Goal: Task Accomplishment & Management: Use online tool/utility

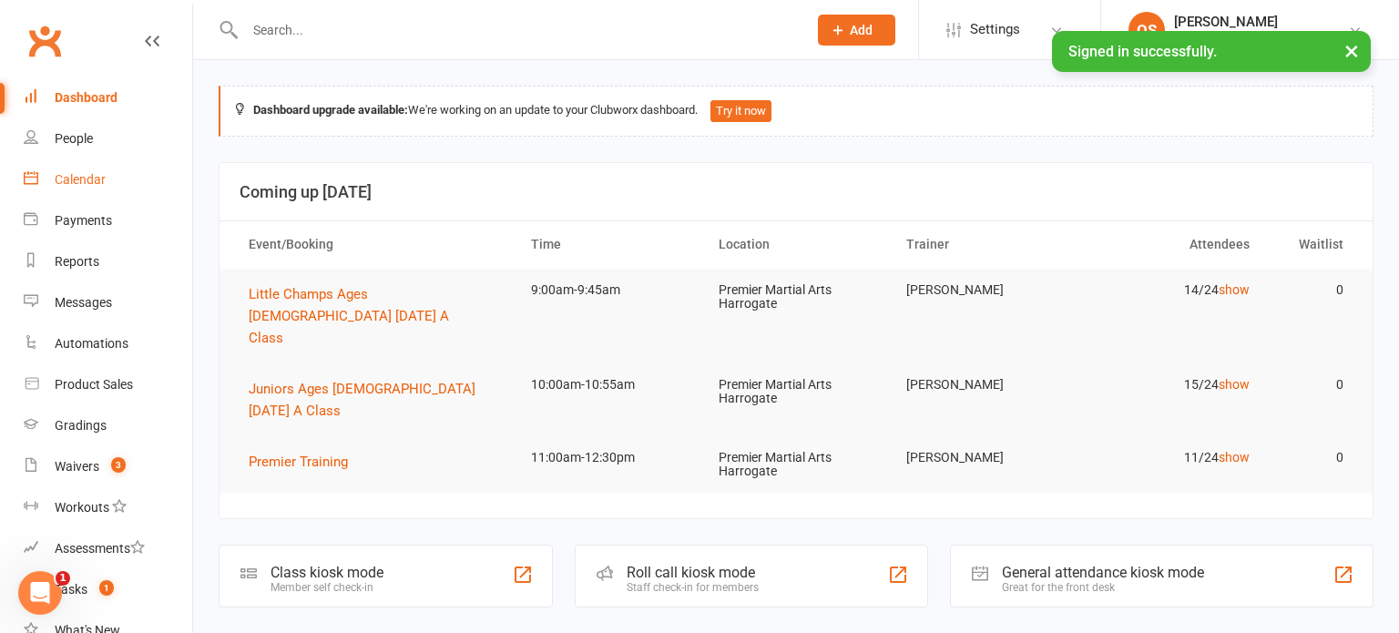
click at [81, 173] on div "Calendar" at bounding box center [80, 179] width 51 height 15
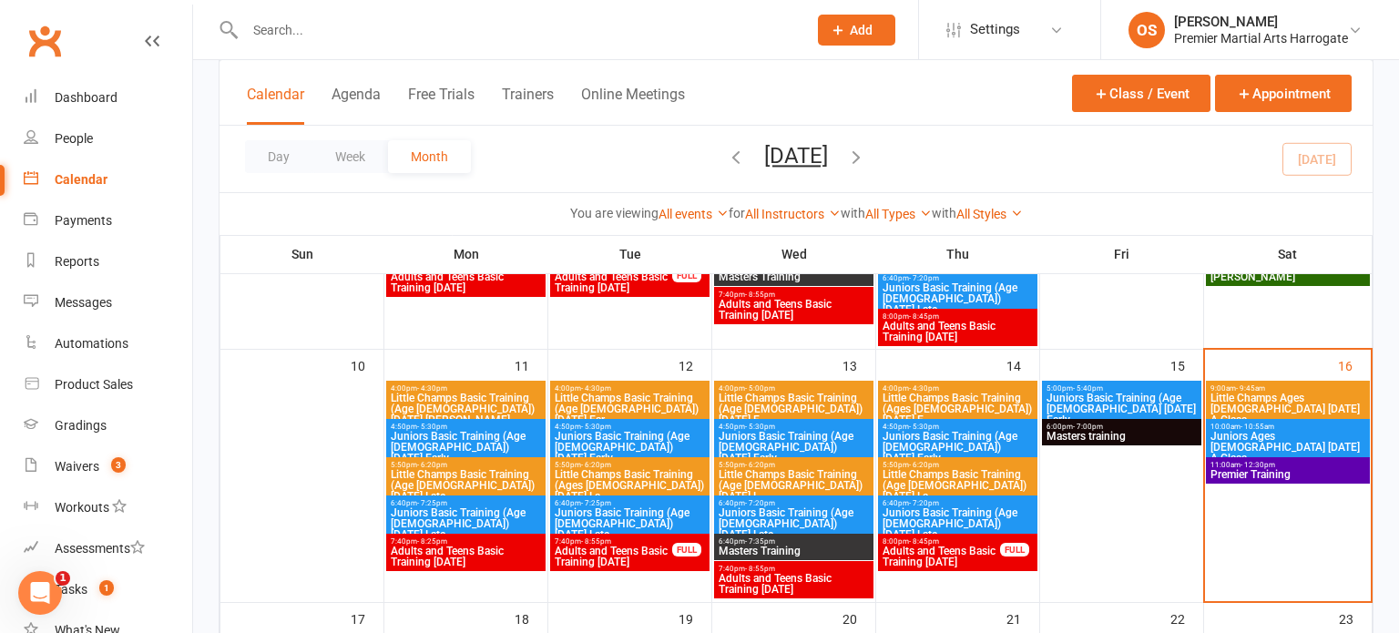
scroll to position [566, 0]
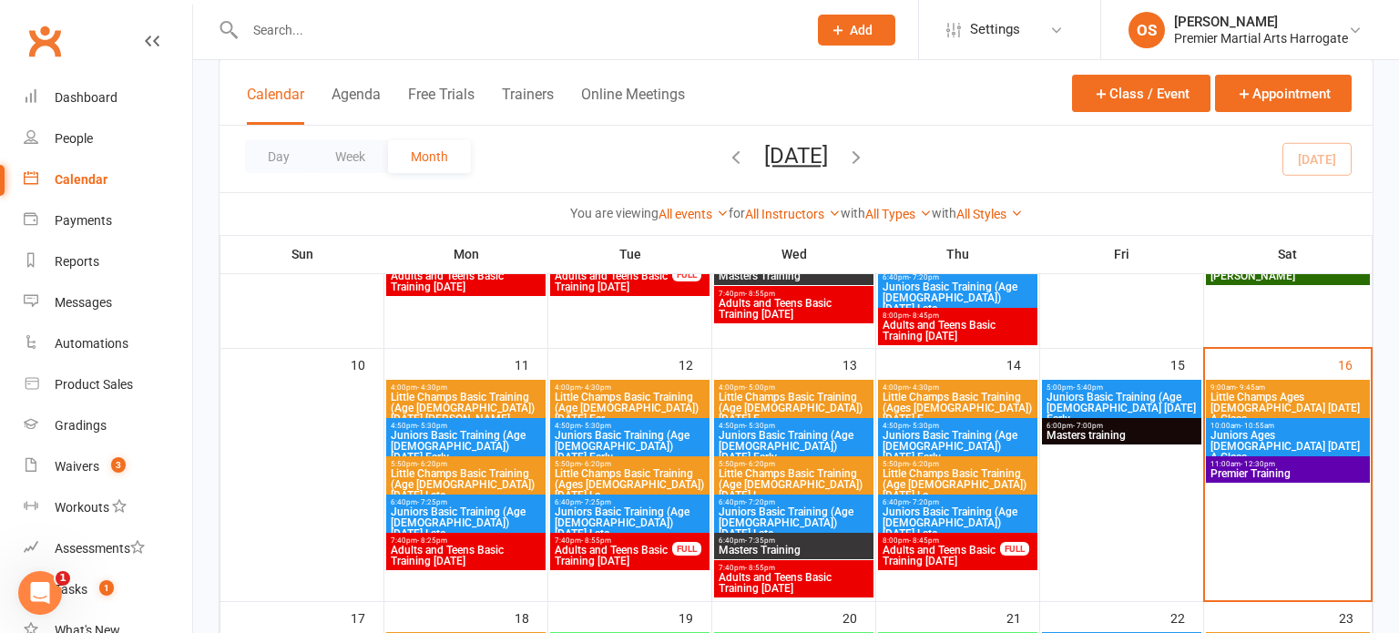
click at [1114, 405] on span "Juniors Basic Training (Age [DEMOGRAPHIC_DATA] [DATE] Early" at bounding box center [1122, 408] width 152 height 33
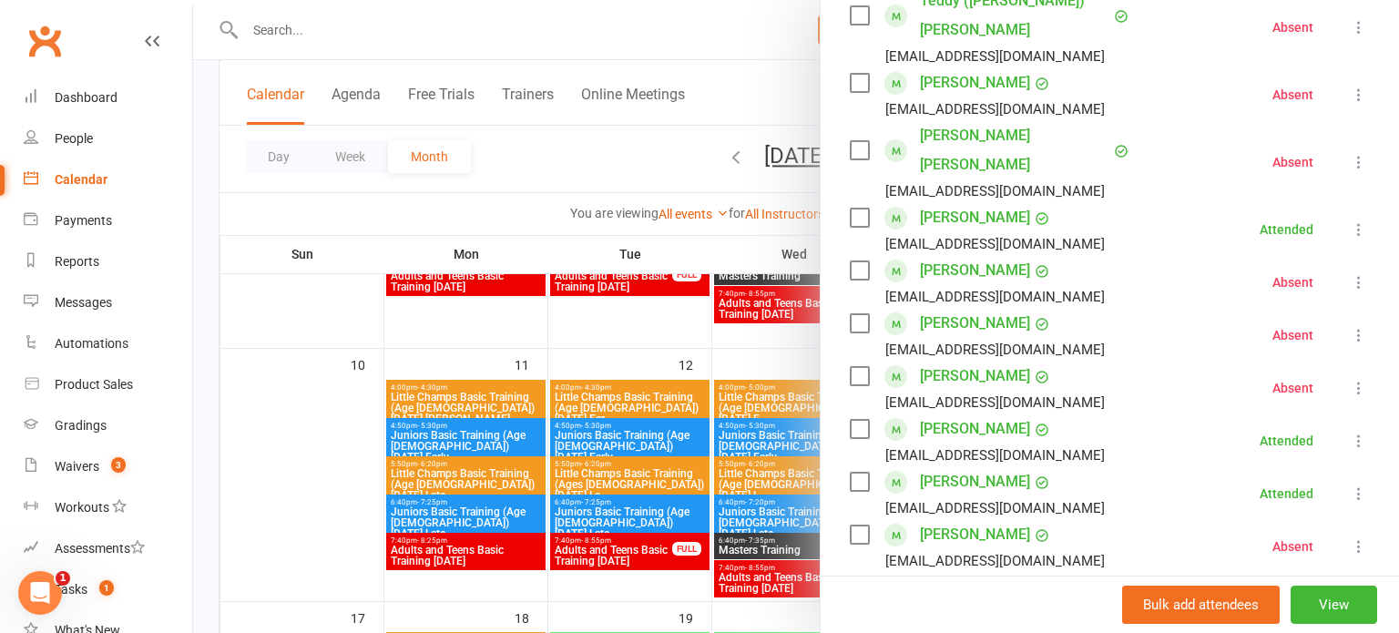
scroll to position [353, 0]
click at [813, 369] on div at bounding box center [796, 316] width 1206 height 633
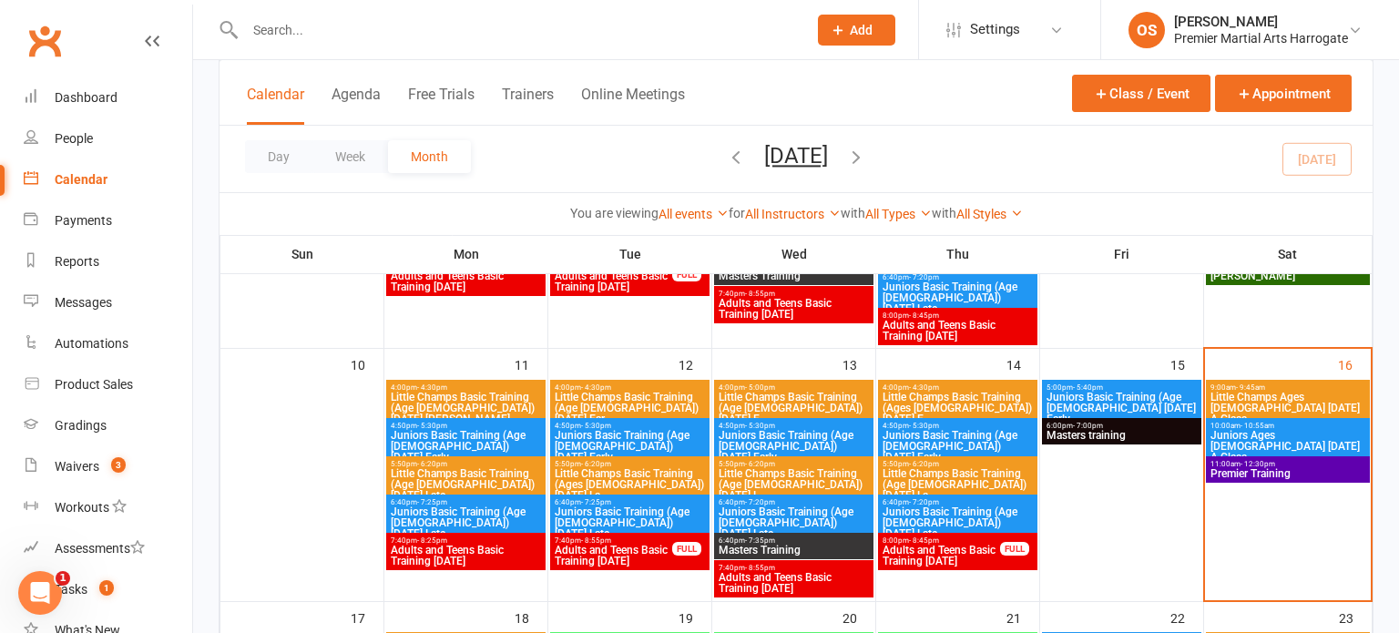
click at [1092, 431] on span "Masters training" at bounding box center [1122, 435] width 152 height 11
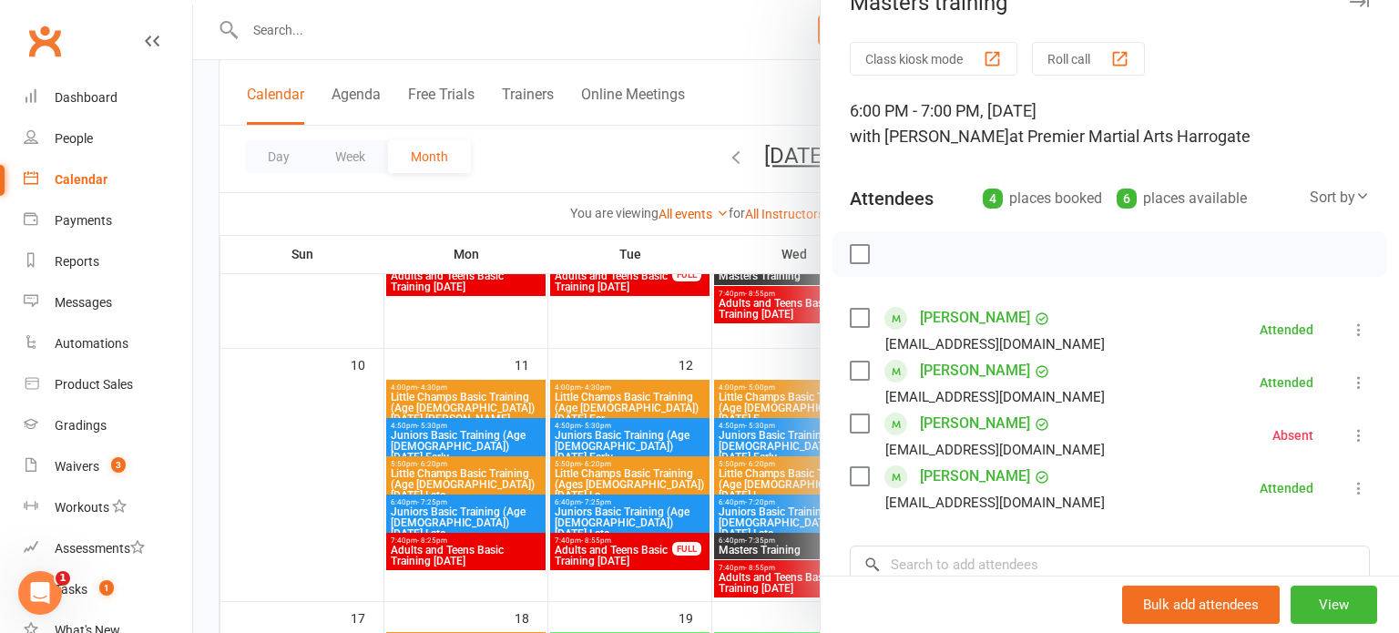
scroll to position [36, 0]
click at [799, 353] on div at bounding box center [796, 316] width 1206 height 633
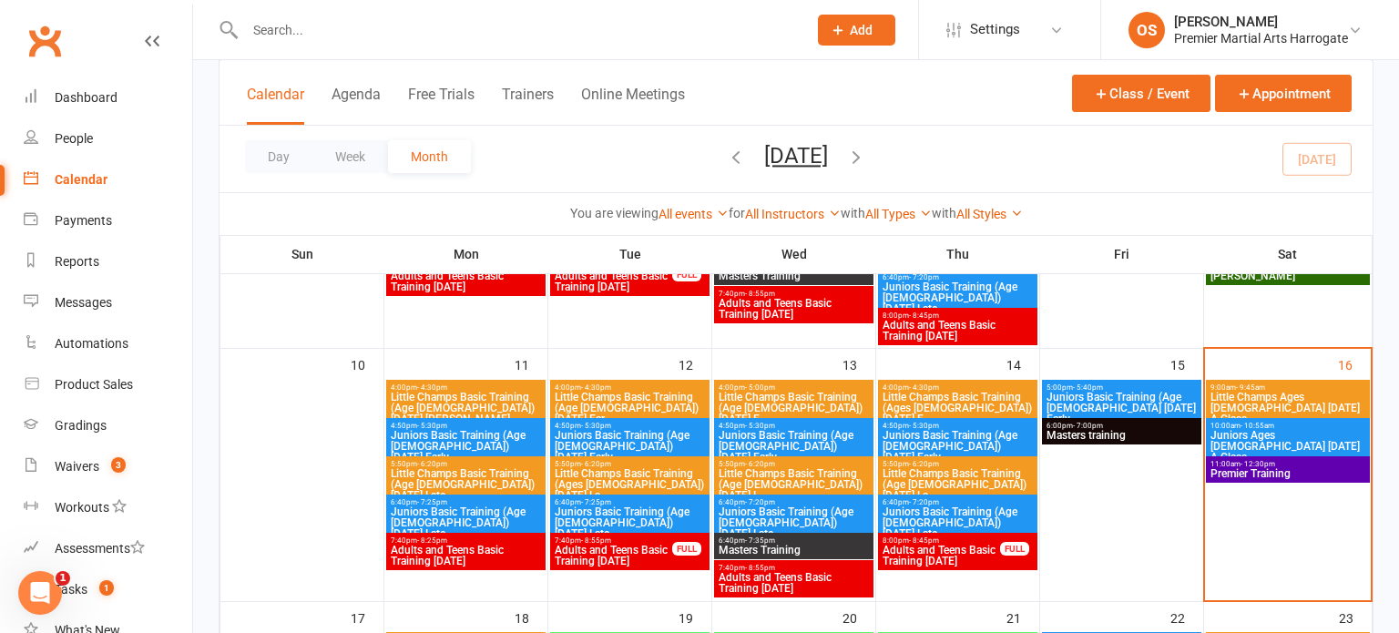
click at [1247, 463] on span "- 12:30pm" at bounding box center [1258, 464] width 35 height 8
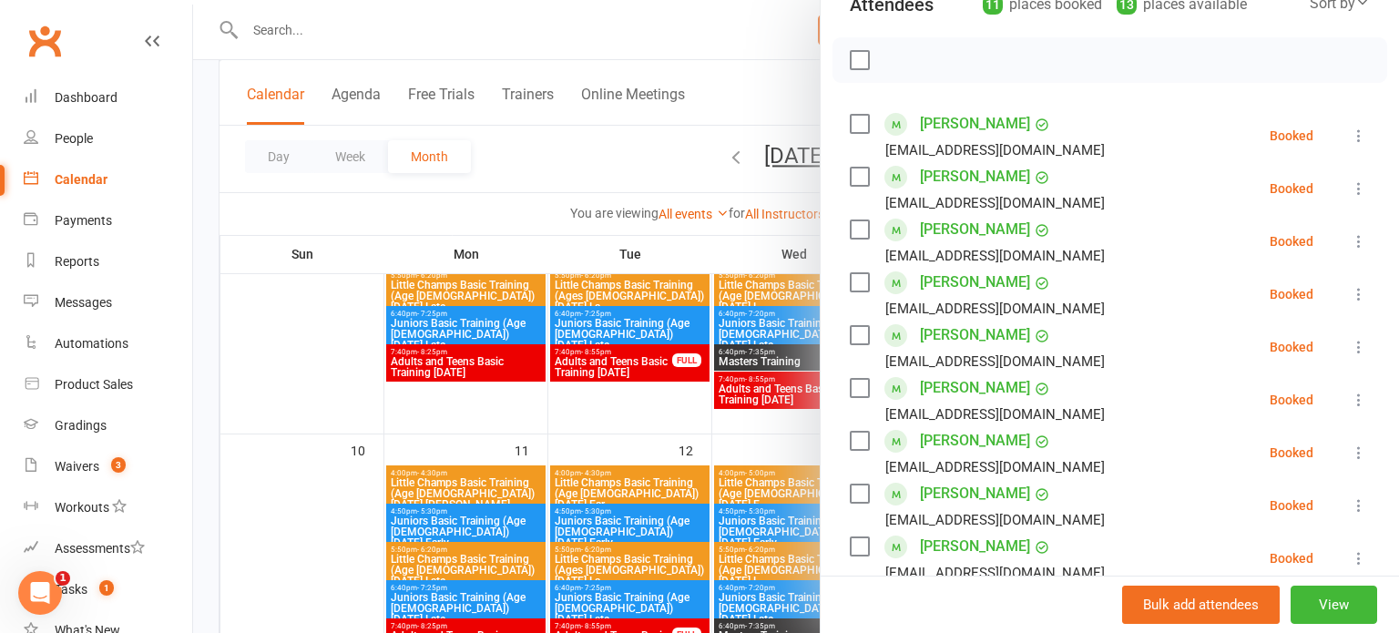
scroll to position [226, 0]
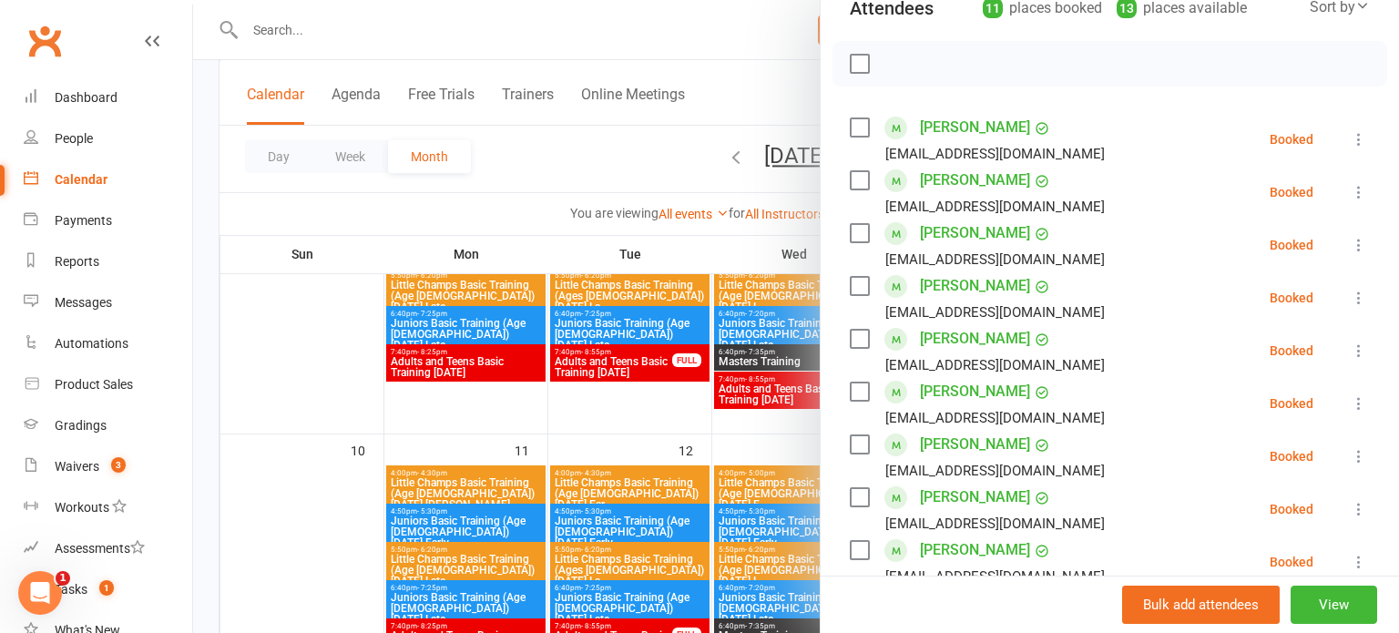
click at [721, 460] on div at bounding box center [796, 316] width 1206 height 633
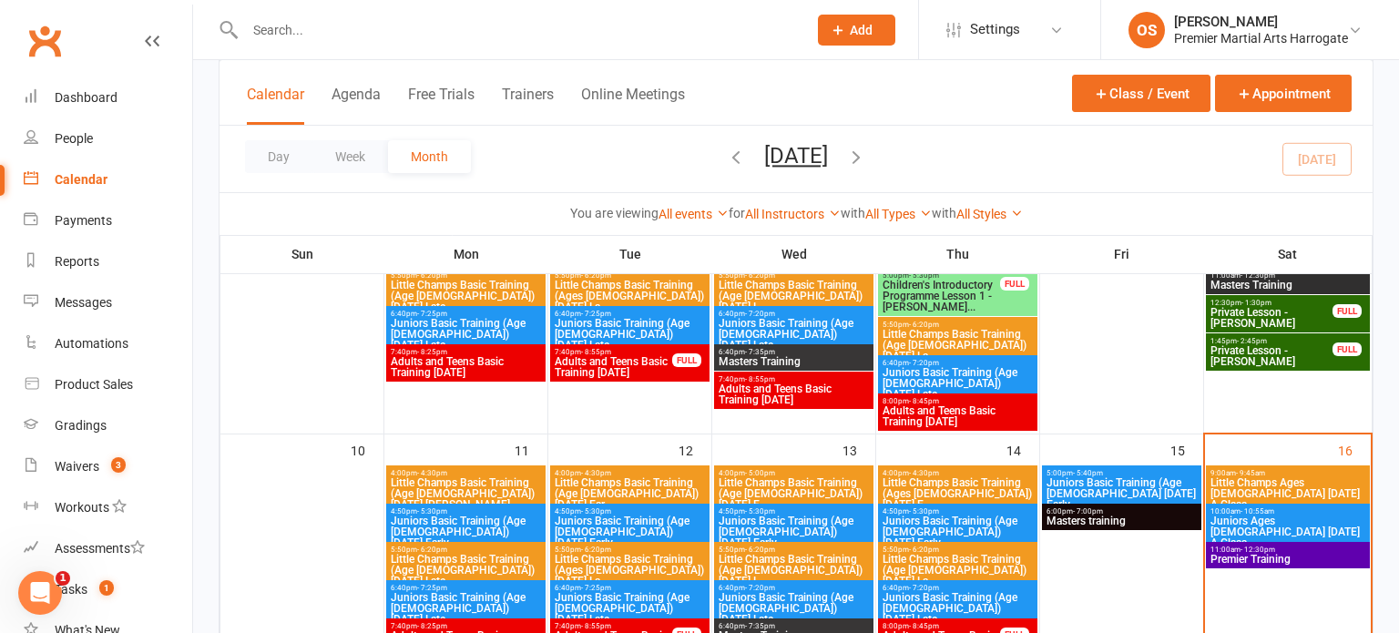
click at [1233, 477] on span "Little Champs Ages [DEMOGRAPHIC_DATA] [DATE] A Class" at bounding box center [1288, 493] width 157 height 33
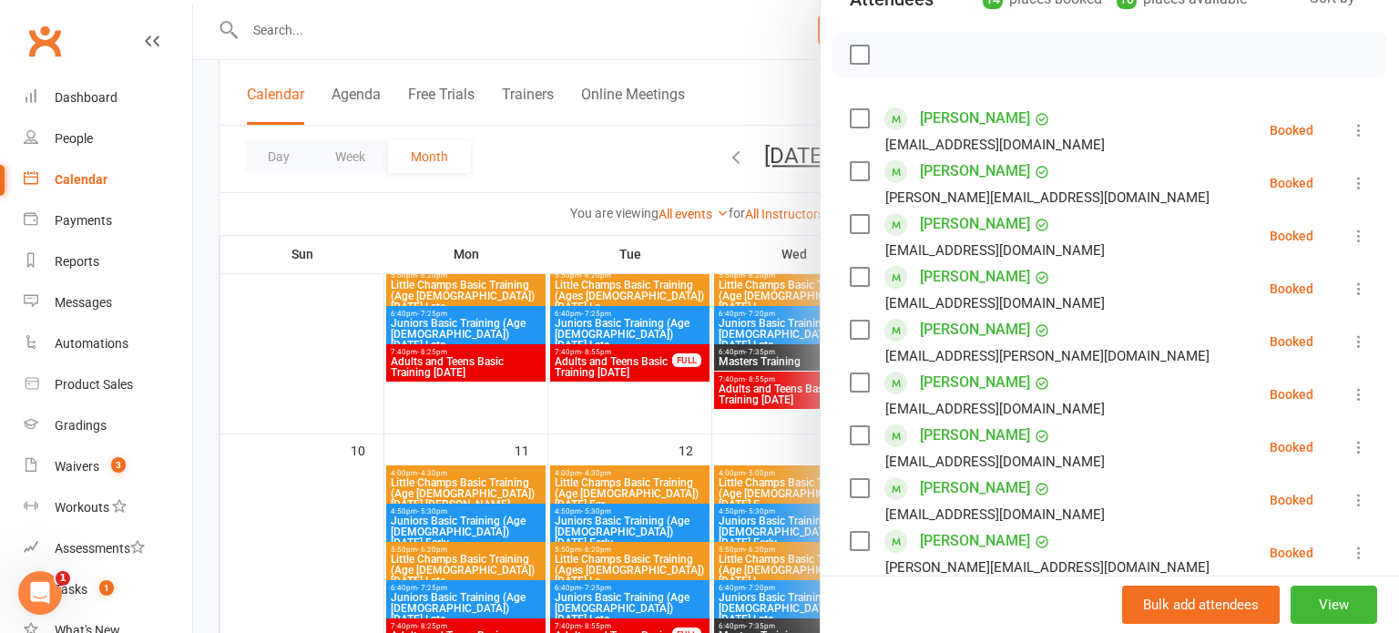
scroll to position [236, 0]
click at [1360, 341] on icon at bounding box center [1359, 341] width 18 height 18
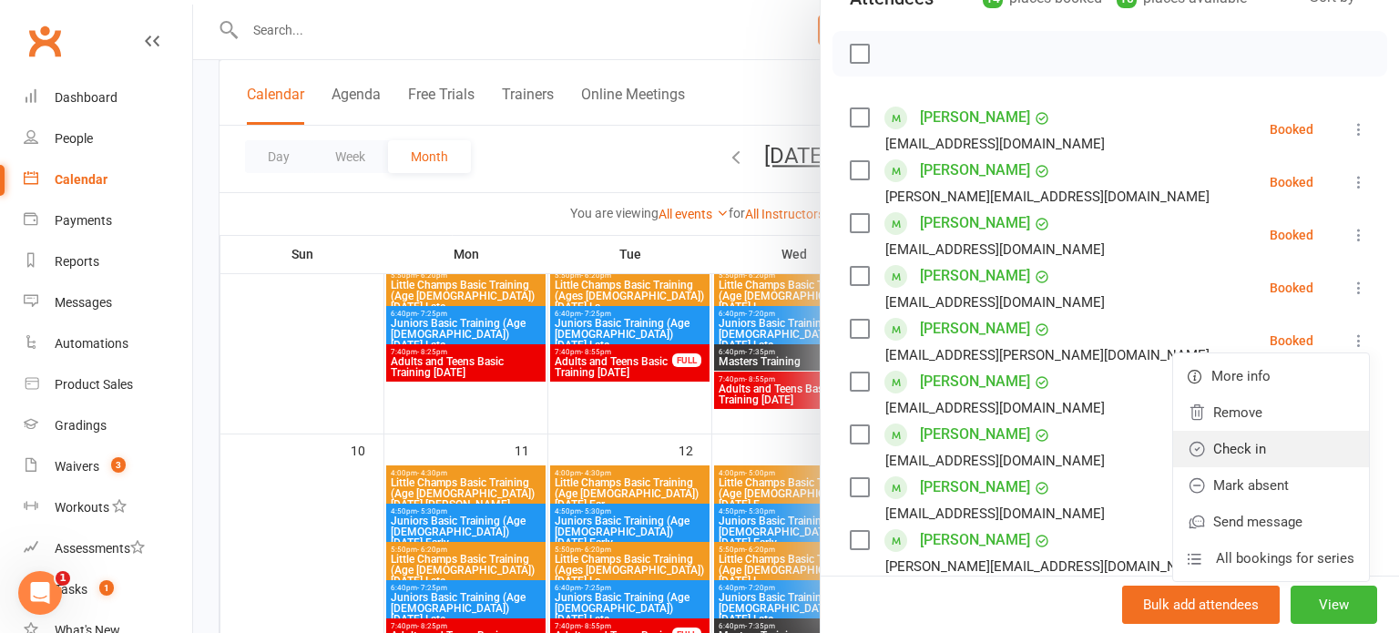
click at [1287, 438] on link "Check in" at bounding box center [1271, 449] width 196 height 36
